Goal: Information Seeking & Learning: Understand process/instructions

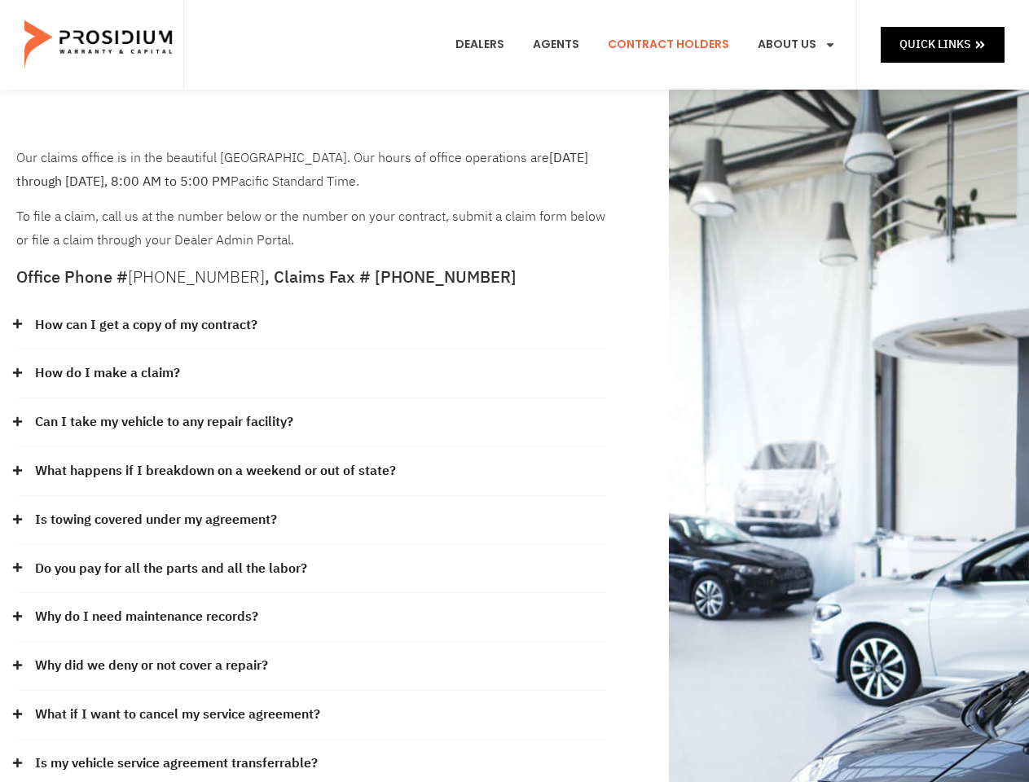
click at [514, 391] on div "How do I make a claim?" at bounding box center [312, 374] width 592 height 49
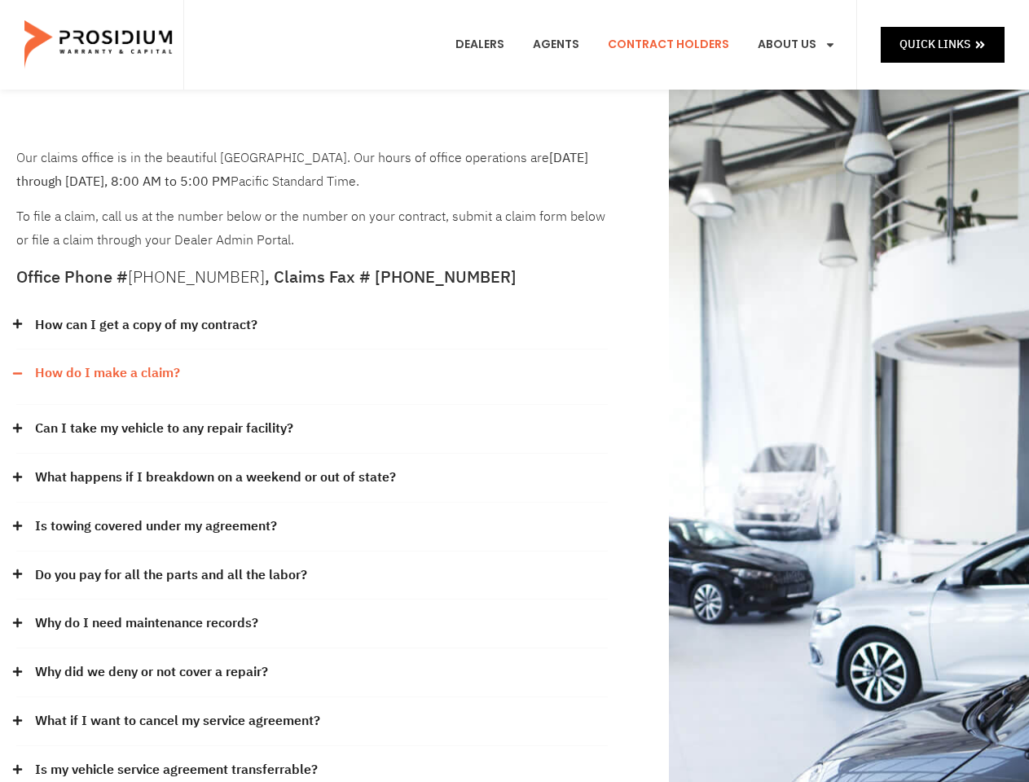
click at [312, 326] on div "How can I get a copy of my contract?" at bounding box center [312, 326] width 592 height 49
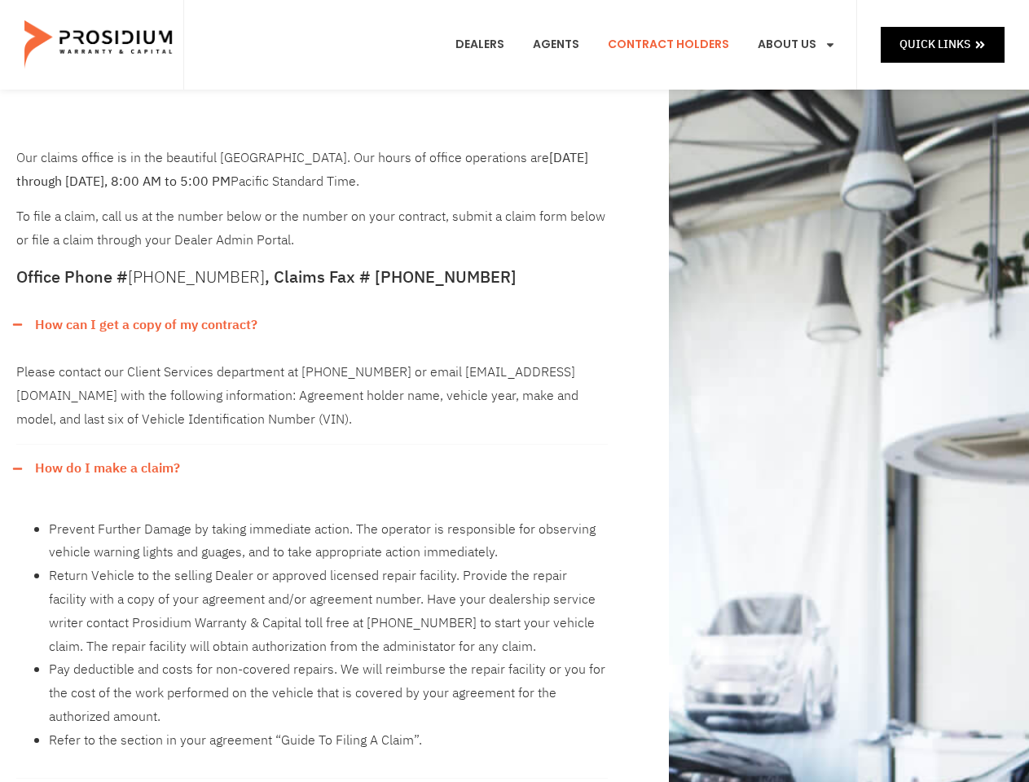
click at [145, 325] on link "How can I get a copy of my contract?" at bounding box center [146, 326] width 222 height 24
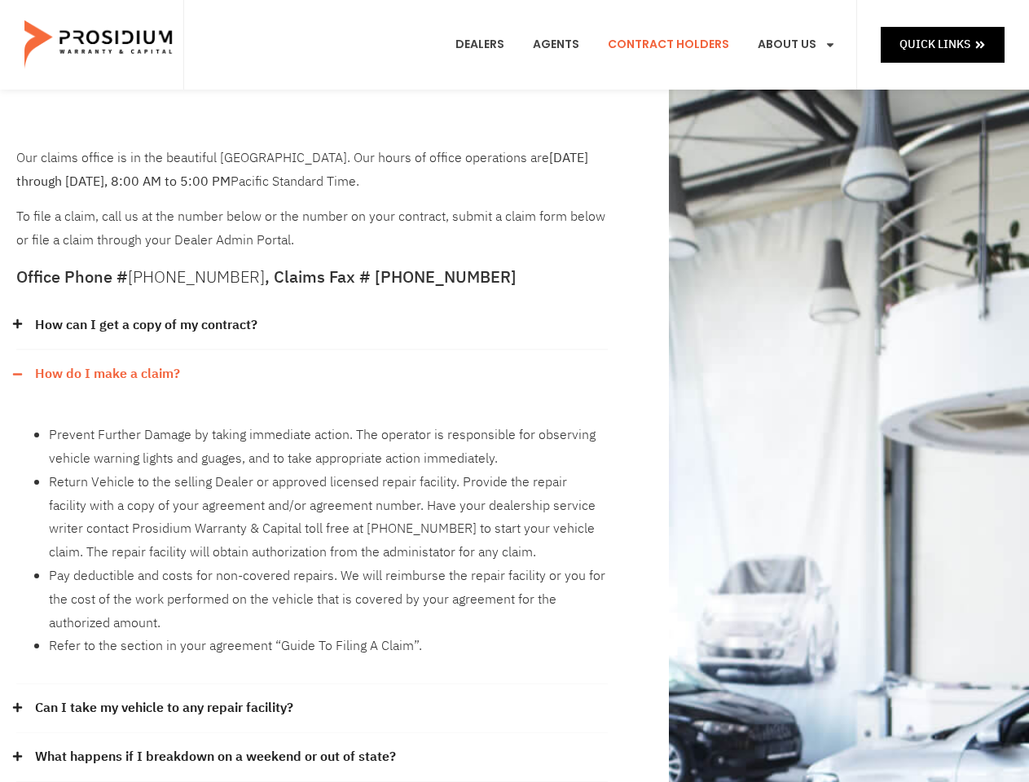
click at [312, 374] on div "How can I get a copy of my contract? Please contact our Client Services departm…" at bounding box center [312, 688] width 592 height 773
click at [107, 373] on link "How do I make a claim?" at bounding box center [107, 374] width 145 height 24
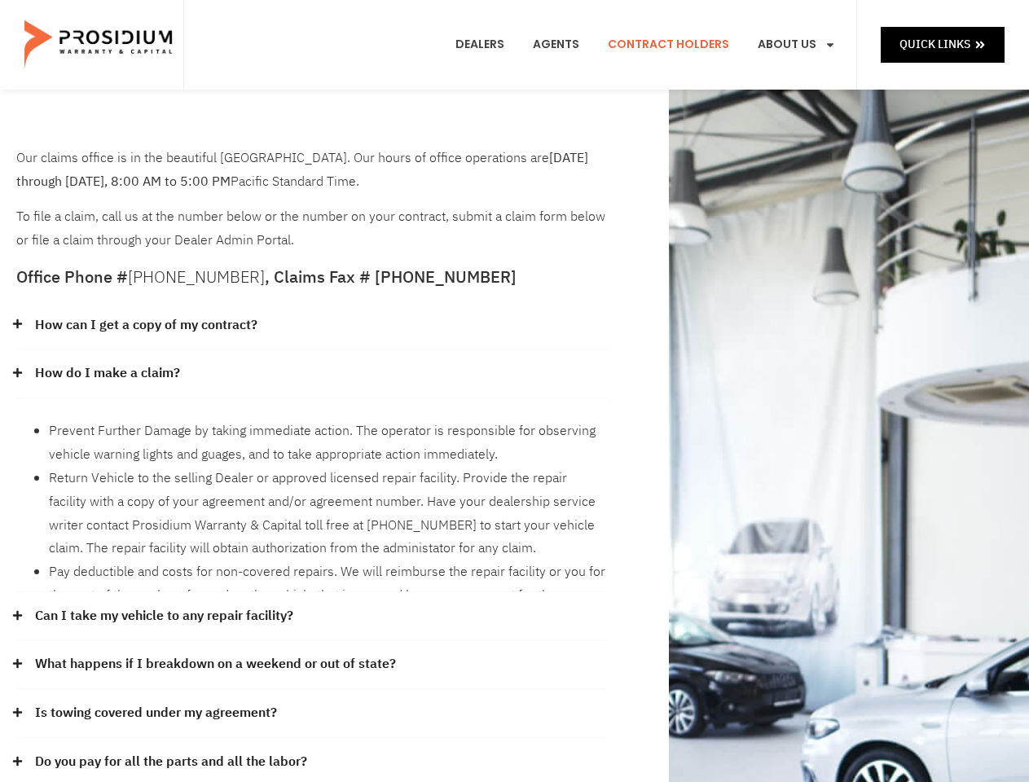
click at [312, 423] on li "Prevent Further Damage by taking immediate action. The operator is responsible …" at bounding box center [328, 443] width 559 height 47
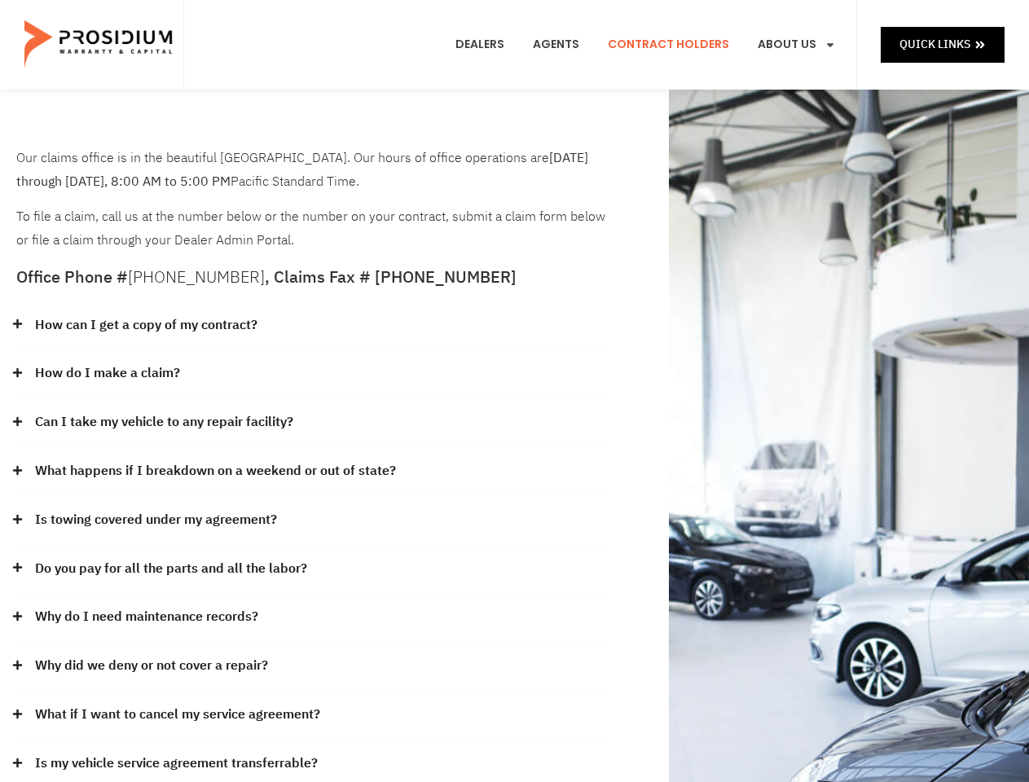
click at [165, 422] on link "Can I take my vehicle to any repair facility?" at bounding box center [164, 423] width 258 height 24
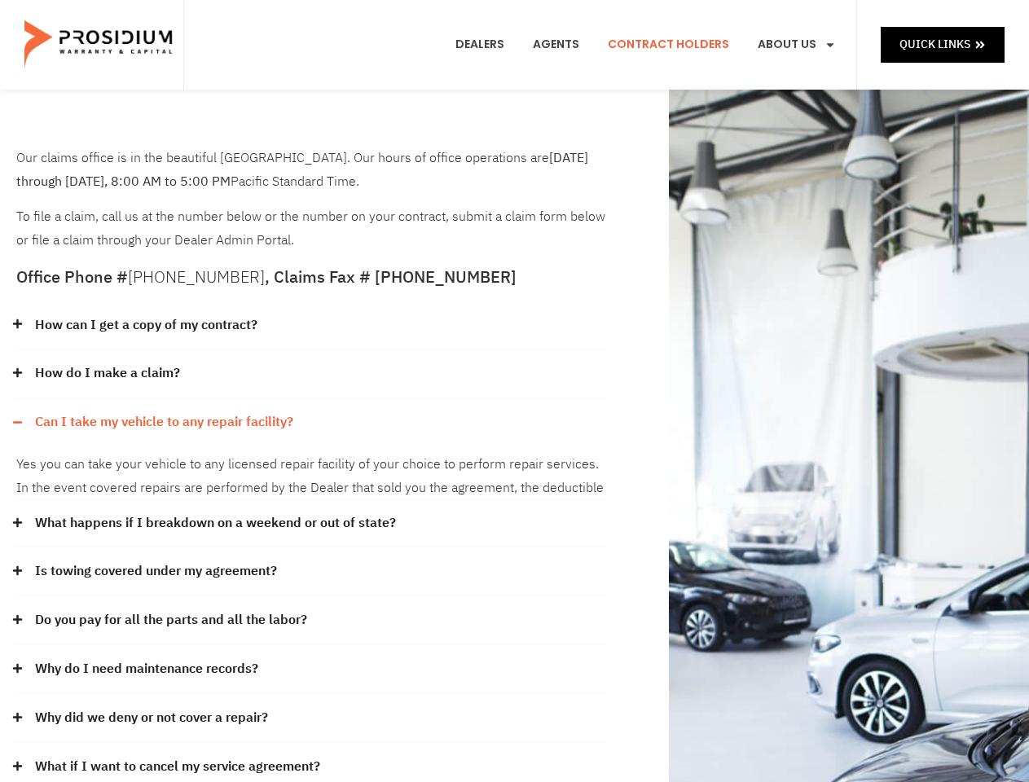
click at [312, 472] on div "Yes you can take your vehicle to any licensed repair facility of your choice to…" at bounding box center [312, 473] width 592 height 53
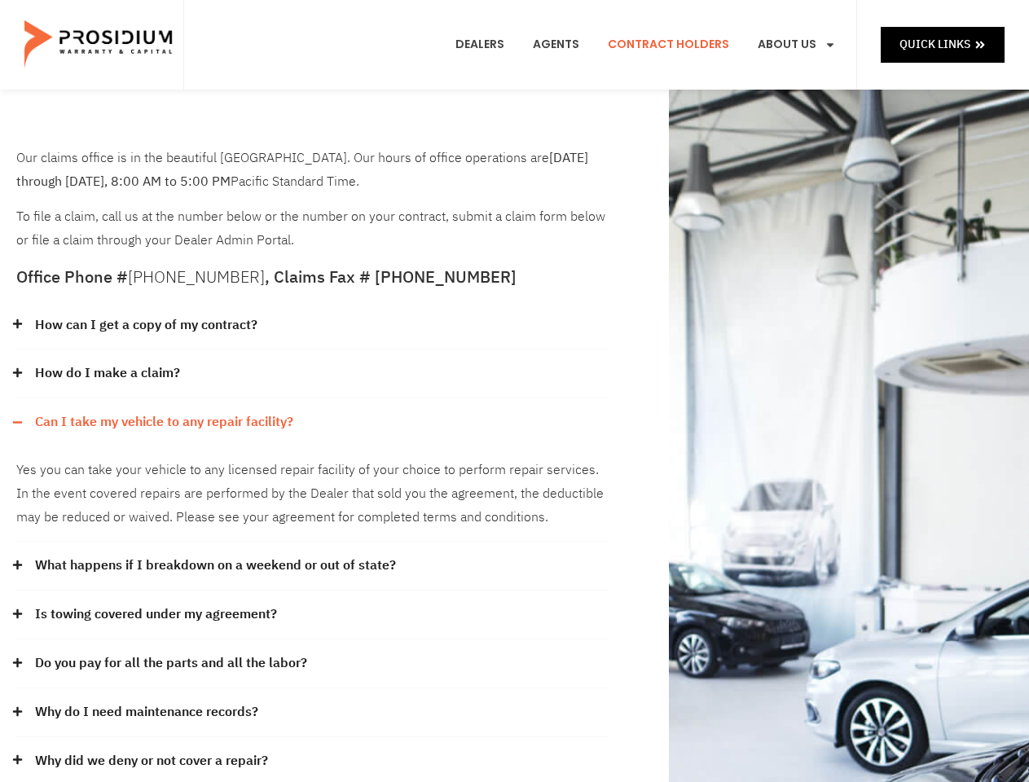
click at [214, 471] on div "Yes you can take your vehicle to any licensed repair facility of your choice to…" at bounding box center [312, 494] width 592 height 95
click at [312, 521] on div "Yes you can take your vehicle to any licensed repair facility of your choice to…" at bounding box center [312, 494] width 592 height 95
